Goal: Task Accomplishment & Management: Manage account settings

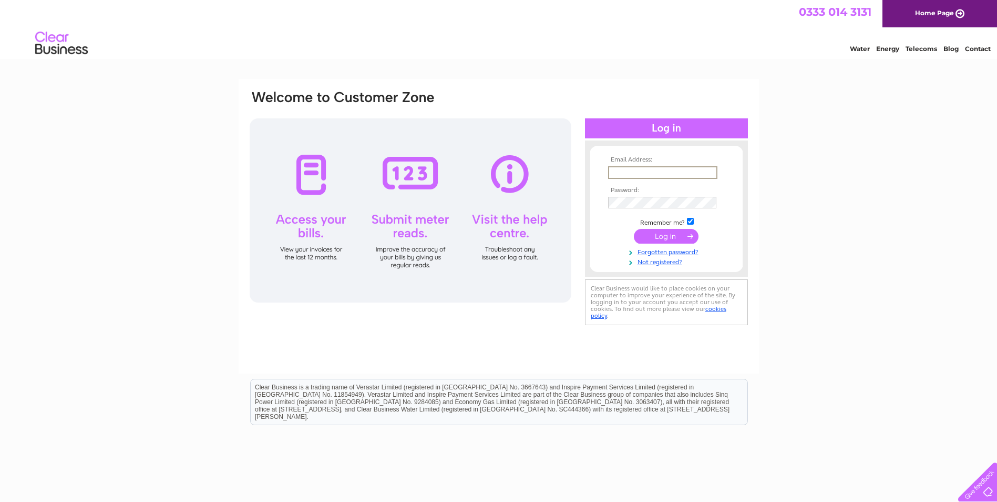
click at [650, 172] on input "text" at bounding box center [662, 172] width 109 height 13
type input "fiona.mckay@streets-ahead.org.uk"
click at [634, 229] on input "submit" at bounding box center [666, 236] width 65 height 15
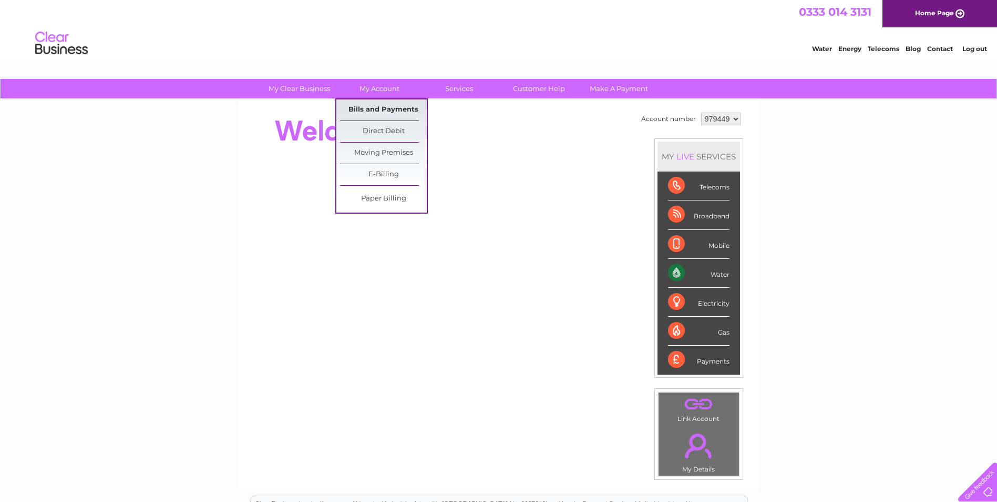
click at [379, 111] on link "Bills and Payments" at bounding box center [383, 109] width 87 height 21
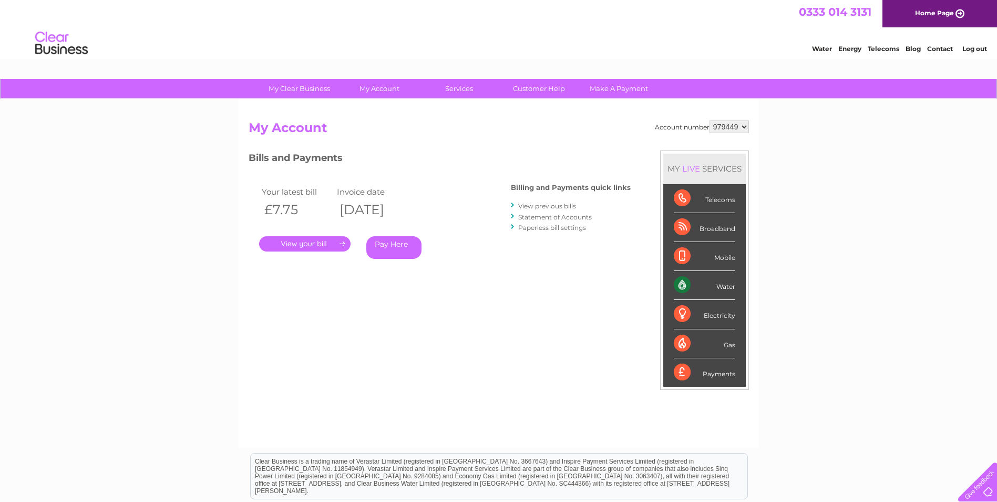
click at [308, 243] on link "." at bounding box center [304, 243] width 91 height 15
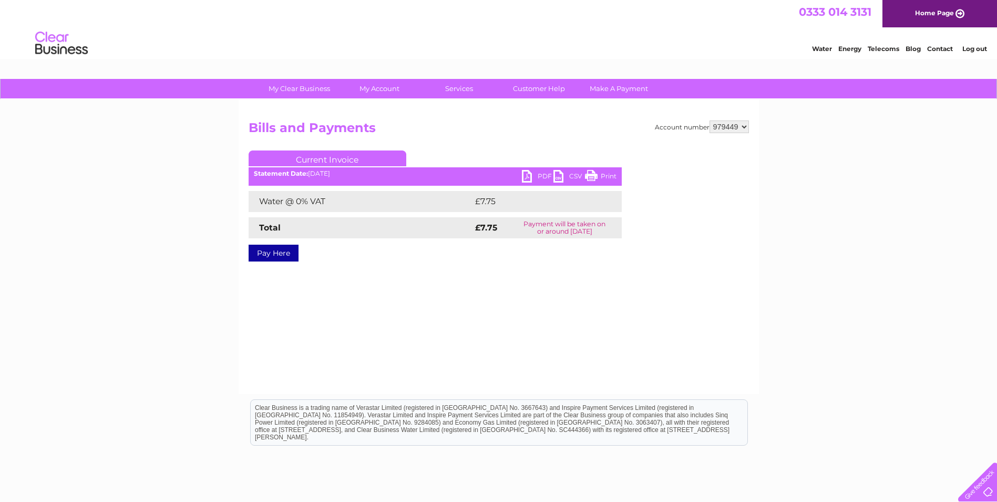
click at [536, 174] on link "PDF" at bounding box center [538, 177] width 32 height 15
